Goal: Task Accomplishment & Management: Manage account settings

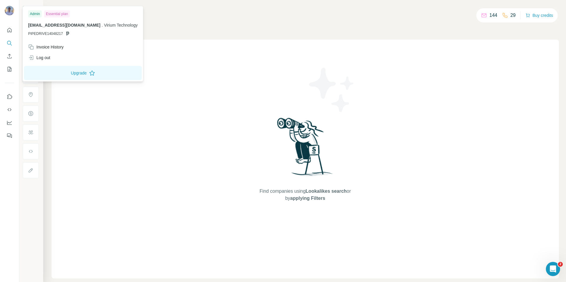
click at [8, 16] on div at bounding box center [9, 11] width 9 height 11
click at [8, 13] on img at bounding box center [9, 10] width 9 height 9
click at [35, 14] on div "Admin" at bounding box center [35, 13] width 14 height 7
click at [510, 85] on div "Find companies using Lookalikes search or by applying Filters" at bounding box center [304, 159] width 507 height 239
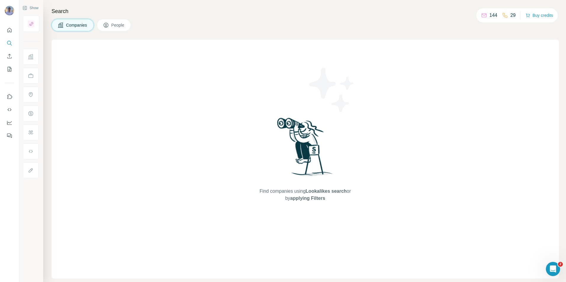
click at [123, 25] on span "People" at bounding box center [118, 25] width 14 height 6
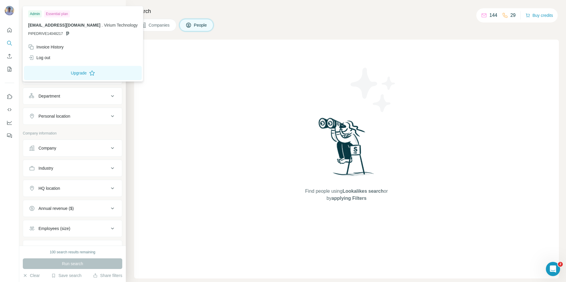
click at [11, 12] on img at bounding box center [9, 10] width 9 height 9
click at [42, 44] on div "Invoice History" at bounding box center [46, 47] width 36 height 6
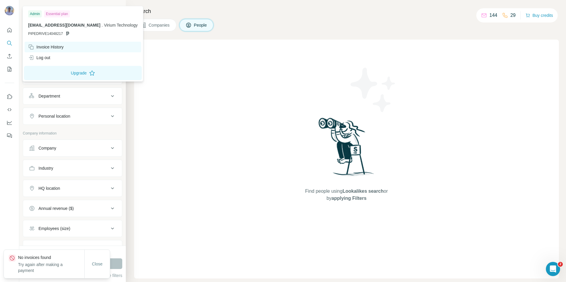
click at [45, 45] on div "Invoice History" at bounding box center [46, 47] width 36 height 6
click at [95, 264] on span "Close" at bounding box center [97, 264] width 11 height 6
click at [55, 48] on div "Invoice History" at bounding box center [46, 47] width 36 height 6
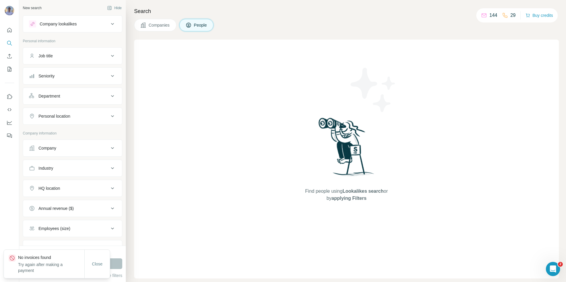
click at [434, 19] on div "Companies People" at bounding box center [346, 25] width 425 height 12
